Goal: Task Accomplishment & Management: Use online tool/utility

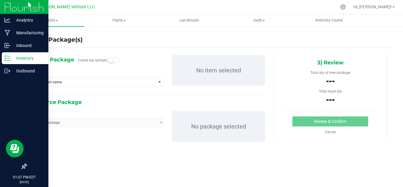
click at [29, 59] on p "Inventory" at bounding box center [27, 58] width 35 height 7
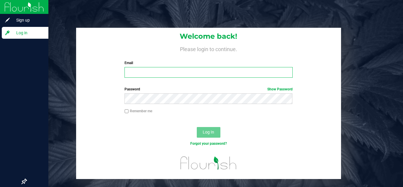
click at [161, 72] on input "Email" at bounding box center [208, 72] width 168 height 11
type input "[PERSON_NAME][EMAIL_ADDRESS][DOMAIN_NAME]"
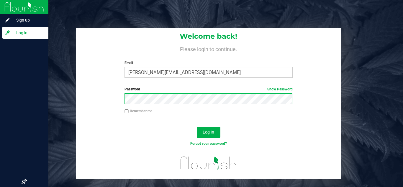
click at [197, 127] on button "Log In" at bounding box center [209, 132] width 24 height 11
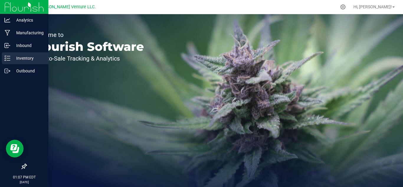
click at [16, 60] on p "Inventory" at bounding box center [27, 58] width 35 height 7
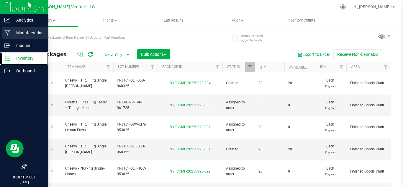
type input "[DATE]"
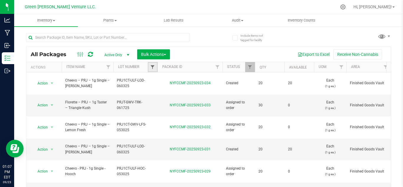
click at [151, 67] on span "Filter" at bounding box center [152, 67] width 5 height 5
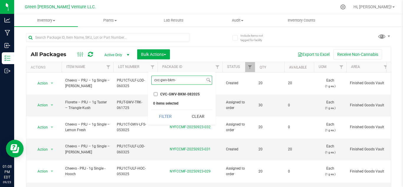
type input "cvc-gwv-bkm-"
click at [168, 94] on span "CVC-GWV-BKM-082025" at bounding box center [180, 94] width 40 height 4
click at [158, 94] on input "CVC-GWV-BKM-082025" at bounding box center [156, 94] width 4 height 4
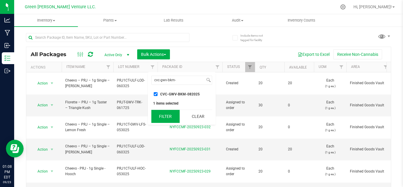
click at [167, 115] on button "Filter" at bounding box center [165, 116] width 28 height 13
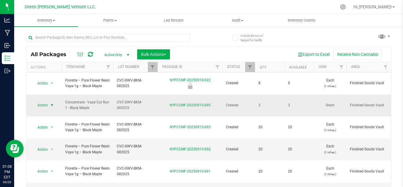
click at [43, 101] on span "Action" at bounding box center [40, 105] width 16 height 8
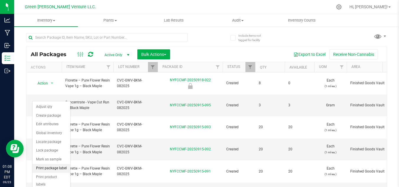
click at [47, 166] on li "Print package label" at bounding box center [51, 168] width 38 height 9
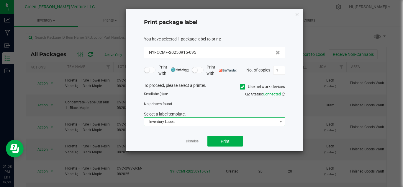
click at [155, 121] on span "Inventory Labels" at bounding box center [210, 121] width 133 height 8
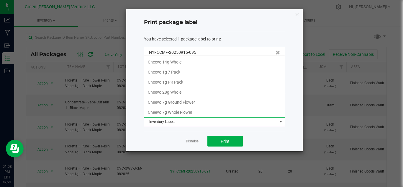
scroll to position [101, 0]
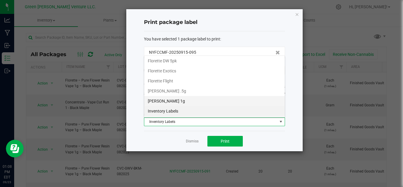
click at [164, 100] on li "[PERSON_NAME] 1g" at bounding box center [214, 101] width 140 height 10
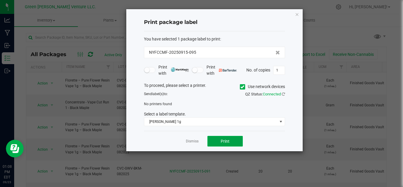
click at [220, 140] on button "Print" at bounding box center [224, 141] width 35 height 11
click at [243, 89] on span at bounding box center [242, 86] width 5 height 5
click at [0, 0] on input "Use network devices" at bounding box center [0, 0] width 0 height 0
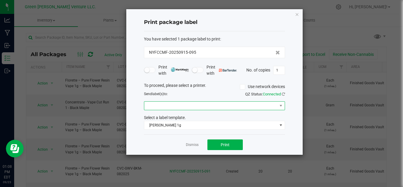
click at [197, 102] on span at bounding box center [210, 105] width 133 height 8
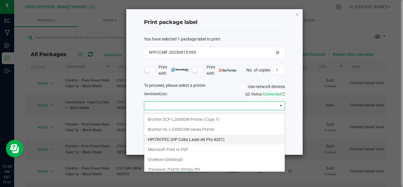
scroll to position [11, 0]
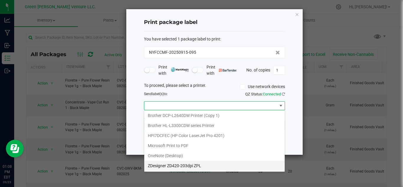
click at [174, 169] on ZPL "ZDesigner ZD420-203dpi ZPL" at bounding box center [214, 165] width 140 height 10
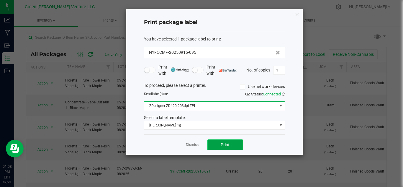
click at [225, 145] on span "Print" at bounding box center [225, 144] width 9 height 5
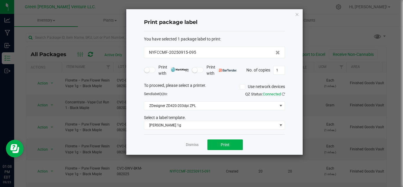
click at [188, 142] on app-cancel-button "Dismiss" at bounding box center [192, 145] width 13 height 6
click at [194, 143] on link "Dismiss" at bounding box center [192, 144] width 13 height 5
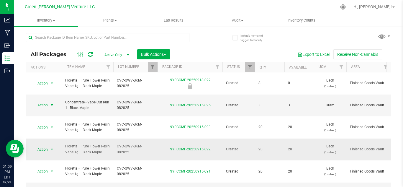
click at [44, 145] on span "Action" at bounding box center [40, 149] width 16 height 8
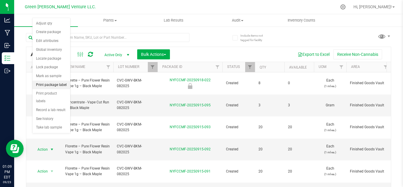
click at [55, 88] on li "Print package label" at bounding box center [51, 85] width 38 height 9
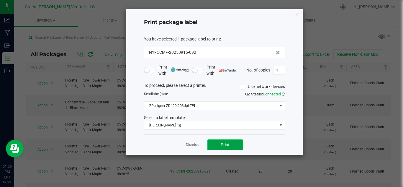
click at [225, 147] on span "Print" at bounding box center [225, 144] width 9 height 5
click at [189, 147] on link "Dismiss" at bounding box center [192, 144] width 13 height 5
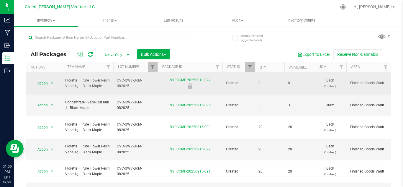
drag, startPoint x: 151, startPoint y: 79, endPoint x: 128, endPoint y: 81, distance: 23.1
click at [128, 81] on span "CVC-GWV-BKM-082025" at bounding box center [135, 83] width 37 height 11
click at [157, 80] on td "CVC-GWV-BKM-082025" at bounding box center [135, 83] width 44 height 22
drag, startPoint x: 153, startPoint y: 80, endPoint x: 114, endPoint y: 84, distance: 39.2
click at [114, 84] on input "CVC-GWV-BKM-082025" at bounding box center [134, 82] width 42 height 9
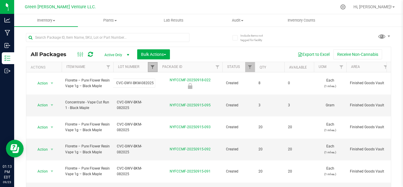
click at [153, 68] on span "Filter" at bounding box center [152, 67] width 5 height 5
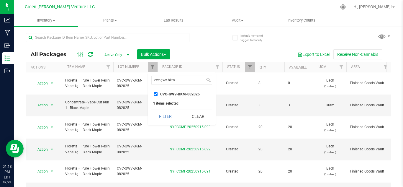
click at [157, 94] on input "CVC-GWV-BKM-082025" at bounding box center [156, 94] width 4 height 4
checkbox input "false"
click at [180, 80] on input "cvc-gwv-bkm-" at bounding box center [178, 80] width 53 height 9
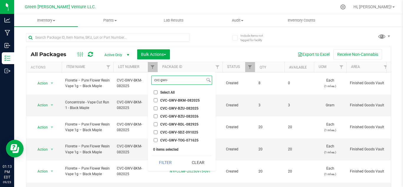
type input "cvc-gwv-"
click at [176, 109] on span "CVC-GWV-BZU-082025" at bounding box center [179, 109] width 38 height 4
click at [158, 109] on input "CVC-GWV-BZU-082025" at bounding box center [156, 108] width 4 height 4
checkbox input "true"
click at [179, 112] on ul "Select All 012123-01THC-193FSD 0260557147654011 2022 Outdoor - LCD x Cherry 202…" at bounding box center [181, 116] width 61 height 54
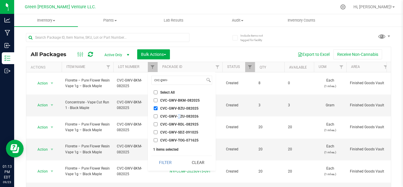
click at [179, 115] on span "CVC-GWV-BZU-082026" at bounding box center [179, 116] width 38 height 4
click at [158, 115] on input "CVC-GWV-BZU-082026" at bounding box center [156, 116] width 4 height 4
click at [179, 115] on span "CVC-GWV-BZU-082026" at bounding box center [179, 116] width 38 height 4
click at [158, 115] on input "CVC-GWV-BZU-082026" at bounding box center [156, 116] width 4 height 4
checkbox input "false"
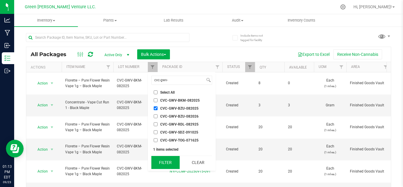
click at [163, 157] on button "Filter" at bounding box center [165, 162] width 28 height 13
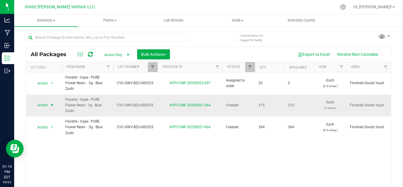
click at [38, 102] on span "Action" at bounding box center [40, 105] width 16 height 8
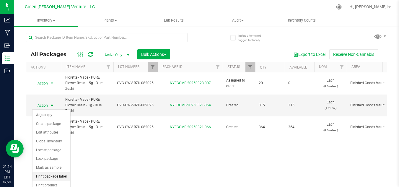
click at [47, 176] on li "Print package label" at bounding box center [51, 176] width 38 height 9
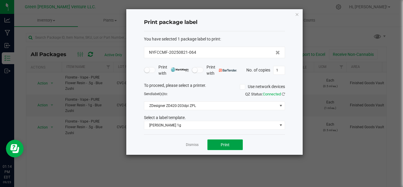
click at [219, 144] on button "Print" at bounding box center [224, 144] width 35 height 11
click at [192, 143] on link "Dismiss" at bounding box center [192, 144] width 13 height 5
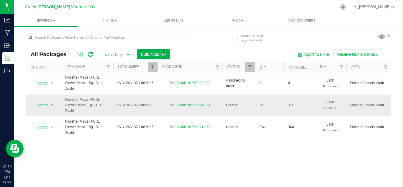
click at [115, 105] on td "CVC-GWV-BZU-082025" at bounding box center [135, 105] width 44 height 22
drag, startPoint x: 116, startPoint y: 103, endPoint x: 160, endPoint y: 105, distance: 44.3
click at [191, 32] on div at bounding box center [117, 37] width 183 height 19
click at [153, 65] on span "Filter" at bounding box center [152, 67] width 5 height 5
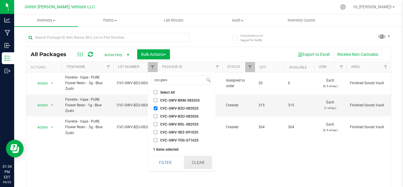
click at [197, 163] on button "Clear" at bounding box center [198, 162] width 28 height 13
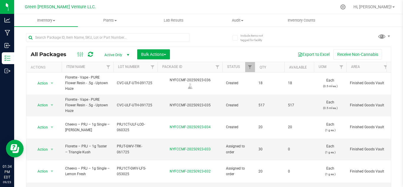
type input "[DATE]"
click at [152, 54] on span "Bulk Actions" at bounding box center [153, 54] width 25 height 5
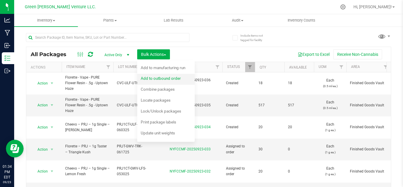
click at [163, 81] on span "Add to outbound order" at bounding box center [161, 78] width 40 height 5
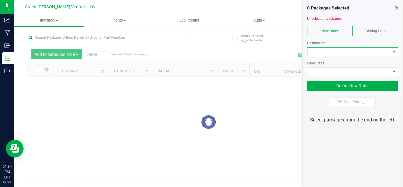
click at [322, 51] on span at bounding box center [348, 51] width 83 height 8
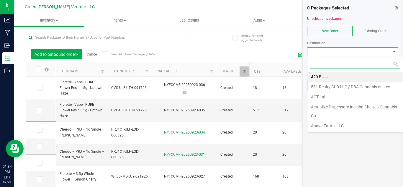
type input "[DATE]"
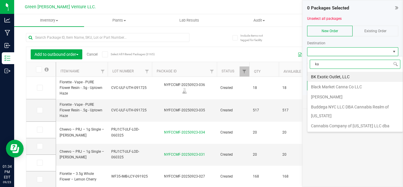
type input "[PERSON_NAME]"
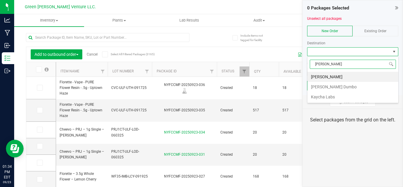
click at [322, 100] on li "Kaycha Labs" at bounding box center [352, 97] width 91 height 10
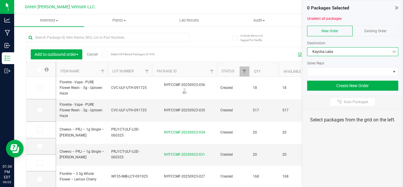
click at [322, 100] on div "Scan Packages" at bounding box center [353, 102] width 100 height 14
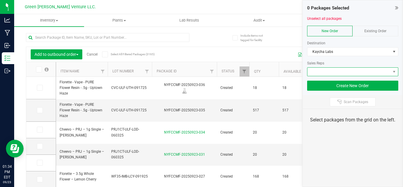
click at [324, 72] on span at bounding box center [348, 72] width 83 height 8
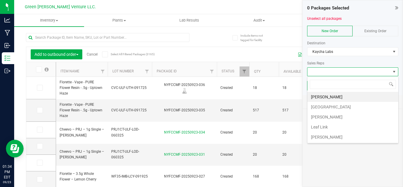
click at [339, 118] on li "[PERSON_NAME]" at bounding box center [352, 117] width 91 height 10
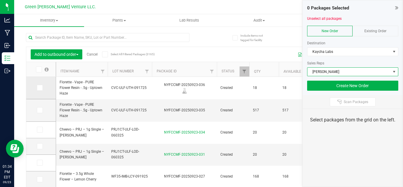
click at [42, 88] on span at bounding box center [40, 88] width 6 height 6
click at [0, 0] on input "checkbox" at bounding box center [0, 0] width 0 height 0
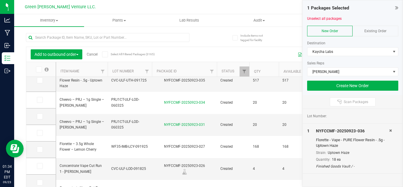
scroll to position [59, 0]
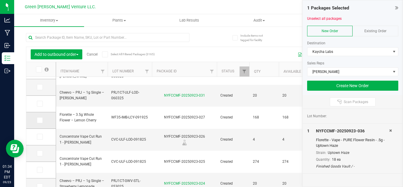
click at [39, 120] on icon at bounding box center [39, 120] width 4 height 0
click at [0, 0] on input "checkbox" at bounding box center [0, 0] width 0 height 0
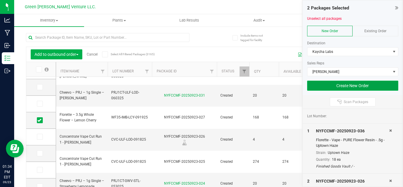
click at [330, 88] on button "Create New Order" at bounding box center [352, 86] width 91 height 10
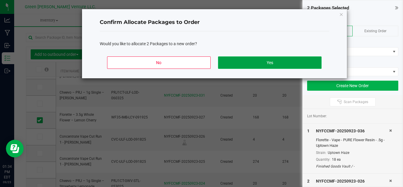
click at [289, 65] on button "Yes" at bounding box center [269, 62] width 103 height 12
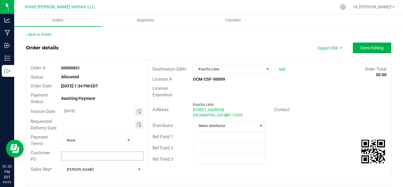
scroll to position [30, 0]
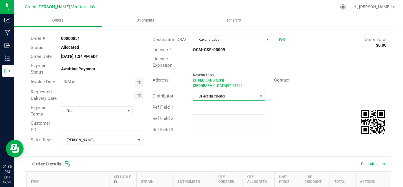
click at [222, 96] on span "Select distributor" at bounding box center [225, 96] width 64 height 8
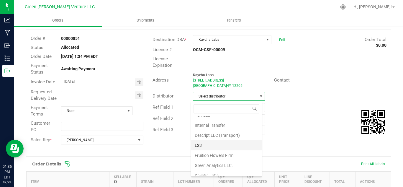
scroll to position [31, 0]
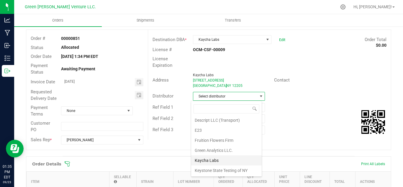
click at [211, 158] on li "Kaycha Labs" at bounding box center [226, 160] width 71 height 10
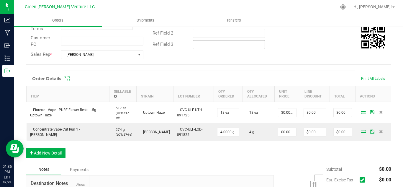
scroll to position [118, 0]
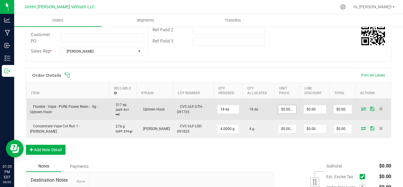
click at [285, 113] on input "$0.00000" at bounding box center [287, 109] width 18 height 8
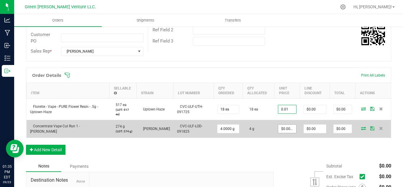
type input "$0.01000"
type input "$0.18"
click at [293, 133] on span "$0.00000" at bounding box center [287, 128] width 19 height 9
click at [287, 133] on input "0" at bounding box center [287, 128] width 18 height 8
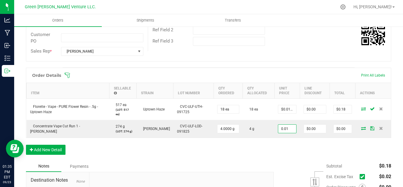
type input "$0.01000"
type input "$0.04"
click at [271, 156] on div "Order Details Print All Labels Item Sellable Strain Lot Number Qty Ordered Qty …" at bounding box center [208, 114] width 365 height 93
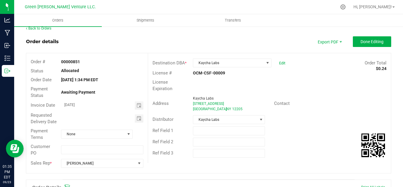
scroll to position [0, 0]
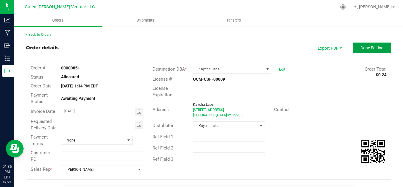
click at [364, 47] on span "Done Editing" at bounding box center [372, 47] width 23 height 5
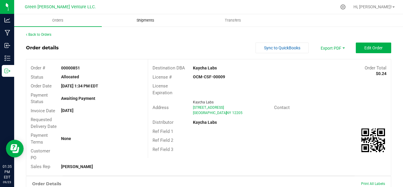
click at [147, 18] on span "Shipments" at bounding box center [146, 20] width 34 height 5
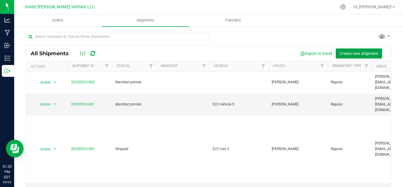
click at [347, 53] on span "Create new shipment" at bounding box center [359, 53] width 39 height 5
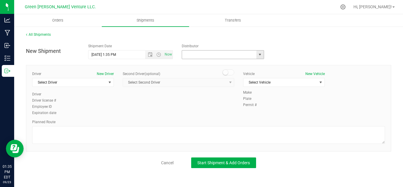
click at [203, 52] on input "text" at bounding box center [218, 54] width 72 height 8
click at [253, 56] on input "text" at bounding box center [218, 54] width 72 height 8
click at [259, 55] on span "select" at bounding box center [260, 54] width 5 height 5
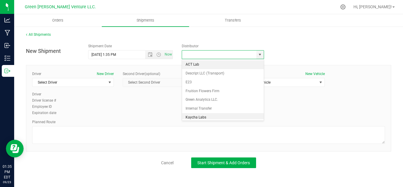
click at [206, 114] on li "Kaycha Labs" at bounding box center [222, 117] width 81 height 9
type input "Kaycha Labs"
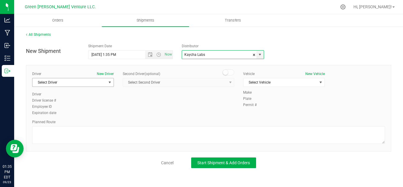
click at [93, 83] on span "Select Driver" at bounding box center [69, 82] width 74 height 8
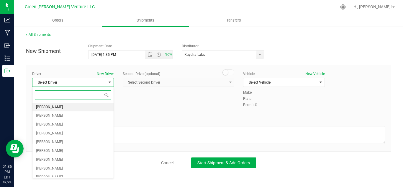
click at [55, 106] on li "[PERSON_NAME]" at bounding box center [72, 107] width 81 height 9
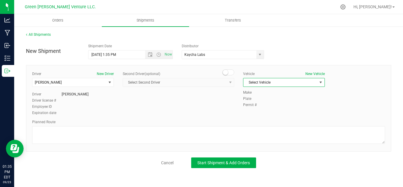
click at [263, 85] on span "Select Vehicle" at bounding box center [280, 82] width 74 height 8
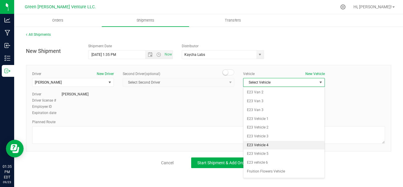
scroll to position [25, 0]
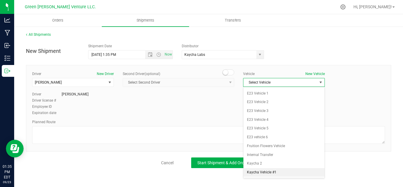
click at [264, 170] on li "Kaycha Vehicle #1" at bounding box center [283, 172] width 81 height 9
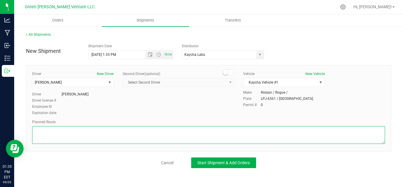
click at [55, 133] on textarea at bounding box center [208, 135] width 353 height 18
type textarea "Route TBD by [PERSON_NAME]"
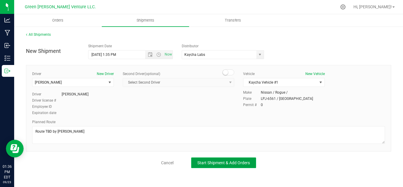
click at [208, 163] on span "Start Shipment & Add Orders" at bounding box center [223, 162] width 53 height 5
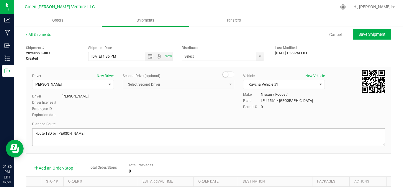
type input "Kaycha Labs"
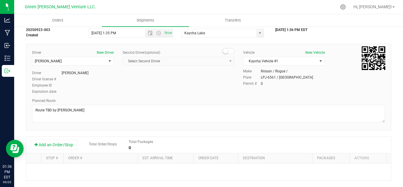
scroll to position [115, 0]
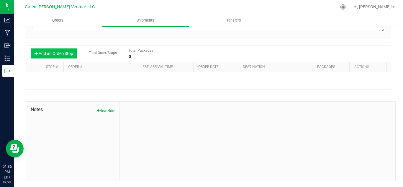
click at [56, 54] on button "Add an Order/Stop" at bounding box center [54, 53] width 46 height 10
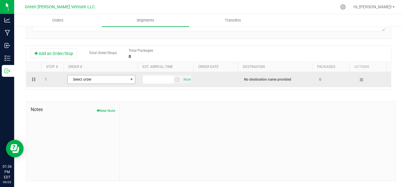
click at [114, 82] on span "Select order" at bounding box center [98, 79] width 60 height 8
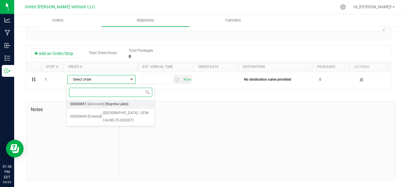
click at [93, 104] on span "[Allocated]" at bounding box center [96, 104] width 17 height 8
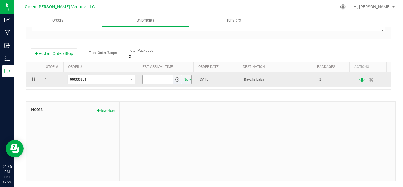
click at [182, 80] on span "Now" at bounding box center [187, 79] width 10 height 9
click at [175, 81] on span "select" at bounding box center [177, 79] width 5 height 5
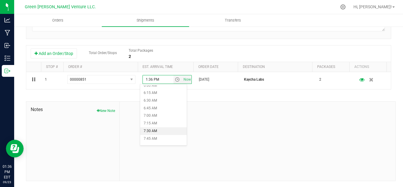
scroll to position [177, 0]
click at [154, 110] on li "6:30 AM" at bounding box center [163, 109] width 47 height 8
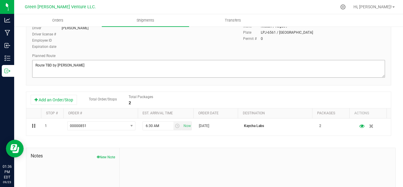
scroll to position [0, 0]
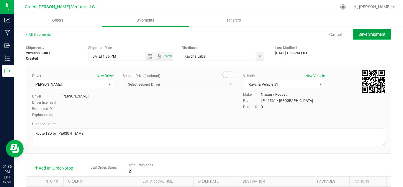
click at [365, 34] on span "Save Shipment" at bounding box center [371, 34] width 27 height 5
type input "[DATE] 5:35 PM"
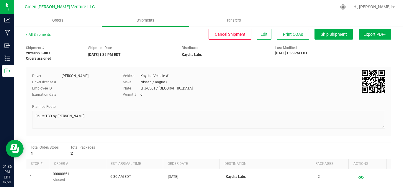
click at [372, 35] on span "Export PDF" at bounding box center [374, 34] width 23 height 5
click at [358, 59] on li "Manifest by Lot" at bounding box center [373, 56] width 60 height 9
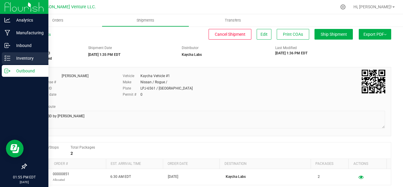
click at [22, 61] on p "Inventory" at bounding box center [27, 58] width 35 height 7
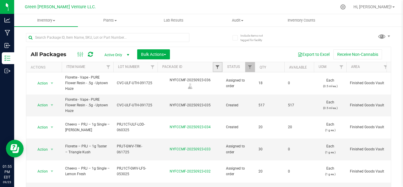
click at [219, 66] on span "Filter" at bounding box center [217, 67] width 5 height 5
paste input "NYFCCMF-20250624-035"
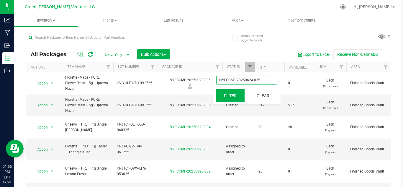
type input "NYFCCMF-20250624-035"
click at [227, 96] on button "Filter" at bounding box center [230, 95] width 28 height 13
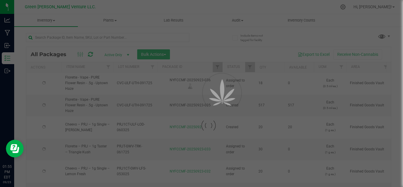
type input "[DATE]"
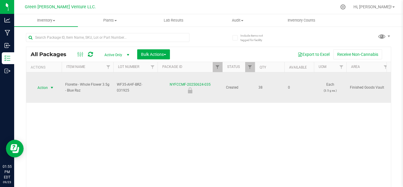
click at [40, 88] on span "Action" at bounding box center [40, 87] width 16 height 8
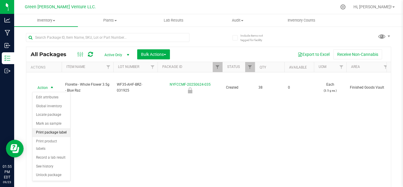
click at [58, 132] on li "Print package label" at bounding box center [51, 132] width 38 height 9
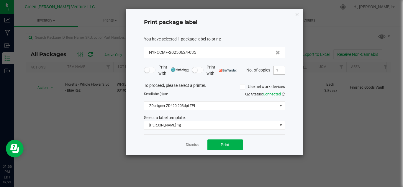
click at [281, 67] on input "1" at bounding box center [278, 70] width 11 height 8
type input "2"
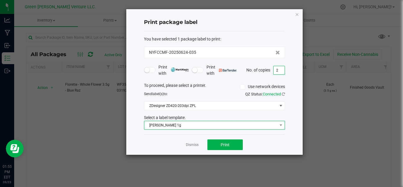
click at [168, 125] on span "[PERSON_NAME] 1g" at bounding box center [210, 125] width 133 height 8
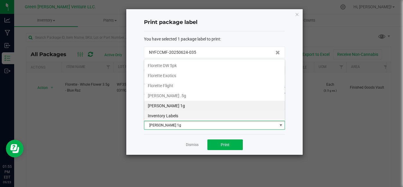
scroll to position [101, 0]
click at [186, 114] on li "Inventory Labels" at bounding box center [214, 114] width 140 height 10
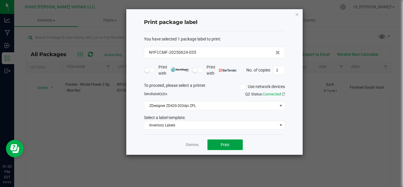
click at [235, 148] on button "Print" at bounding box center [224, 144] width 35 height 11
click at [186, 145] on link "Dismiss" at bounding box center [192, 144] width 13 height 5
